Goal: Task Accomplishment & Management: Use online tool/utility

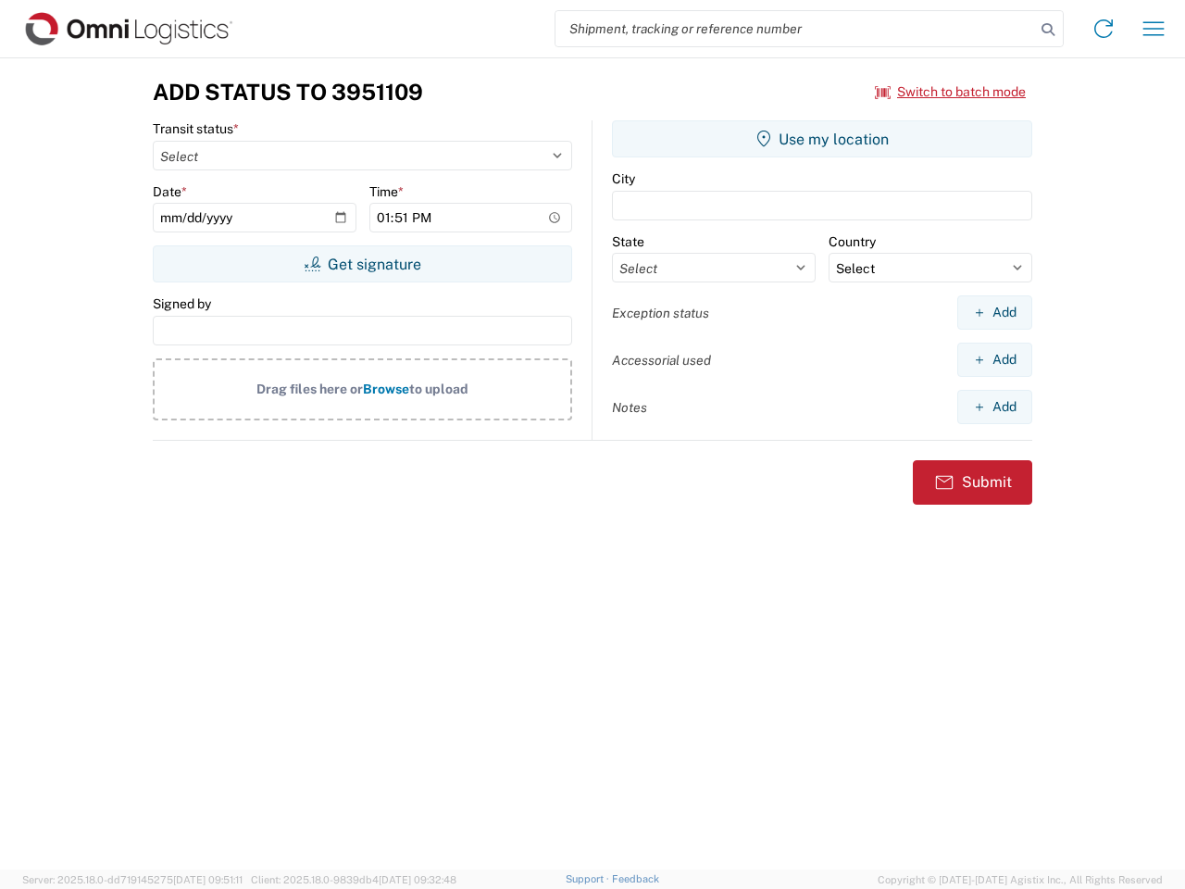
click at [795, 29] on input "search" at bounding box center [796, 28] width 480 height 35
click at [1048, 30] on icon at bounding box center [1048, 30] width 26 height 26
click at [1104, 29] on icon at bounding box center [1104, 29] width 30 height 30
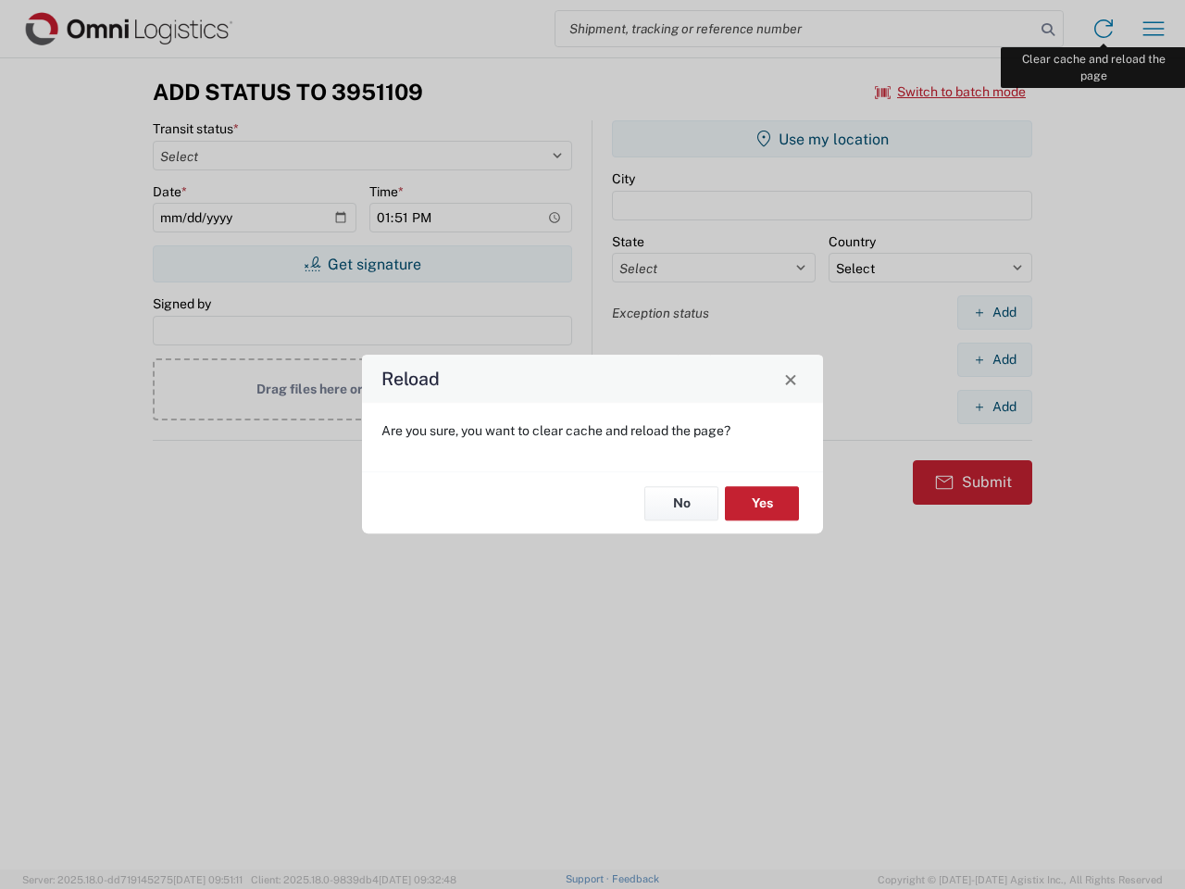
click at [1154, 29] on div "Reload Are you sure, you want to clear cache and reload the page? No Yes" at bounding box center [592, 444] width 1185 height 889
click at [951, 92] on div "Reload Are you sure, you want to clear cache and reload the page? No Yes" at bounding box center [592, 444] width 1185 height 889
click at [362, 264] on div "Reload Are you sure, you want to clear cache and reload the page? No Yes" at bounding box center [592, 444] width 1185 height 889
click at [822, 139] on div "Reload Are you sure, you want to clear cache and reload the page? No Yes" at bounding box center [592, 444] width 1185 height 889
click at [994, 312] on div "Reload Are you sure, you want to clear cache and reload the page? No Yes" at bounding box center [592, 444] width 1185 height 889
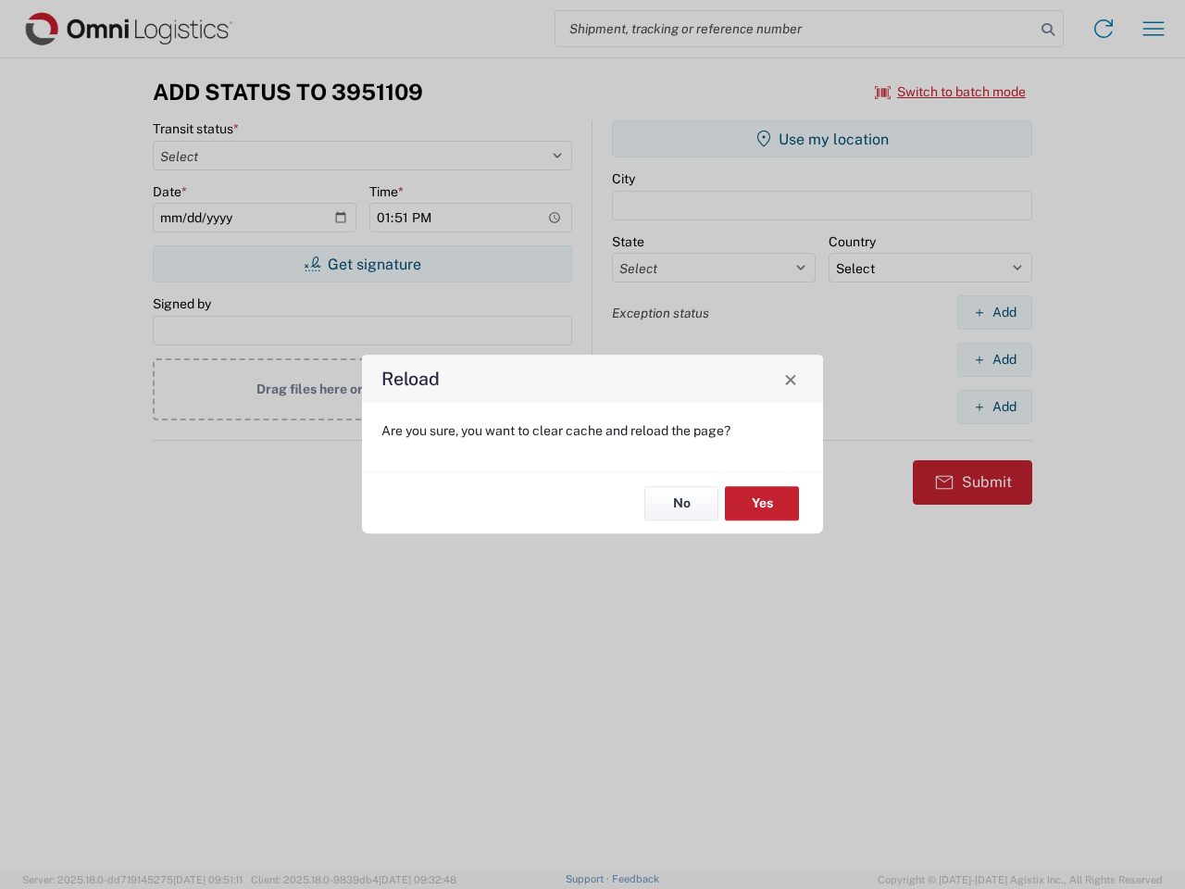
click at [994, 359] on div "Reload Are you sure, you want to clear cache and reload the page? No Yes" at bounding box center [592, 444] width 1185 height 889
click at [994, 406] on div "Reload Are you sure, you want to clear cache and reload the page? No Yes" at bounding box center [592, 444] width 1185 height 889
